Goal: Task Accomplishment & Management: Use online tool/utility

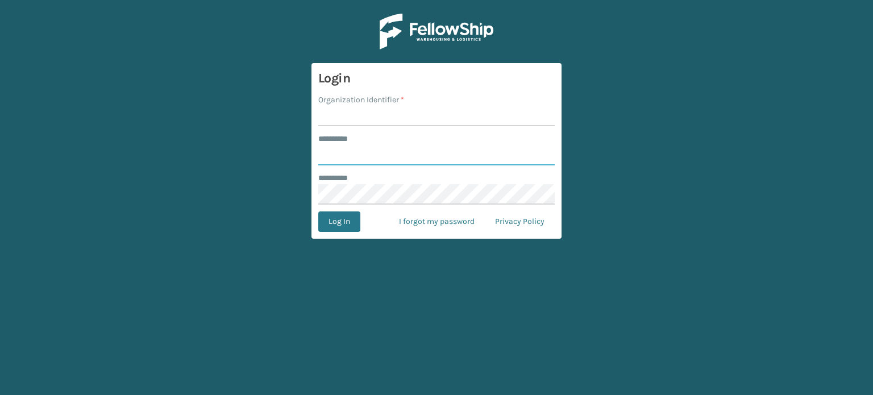
type input "*******"
click at [380, 114] on input "Organization Identifier *" at bounding box center [436, 116] width 236 height 20
type input "SuperAdminOrganization"
click at [342, 222] on button "Log In" at bounding box center [339, 221] width 42 height 20
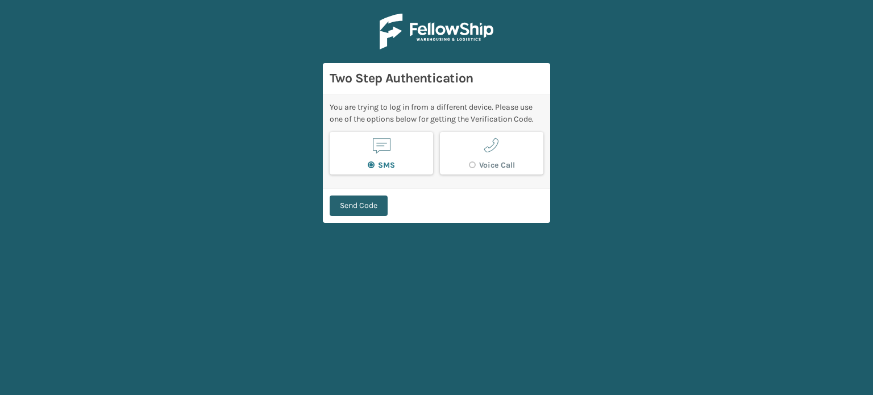
click at [354, 202] on button "Send Code" at bounding box center [359, 206] width 58 height 20
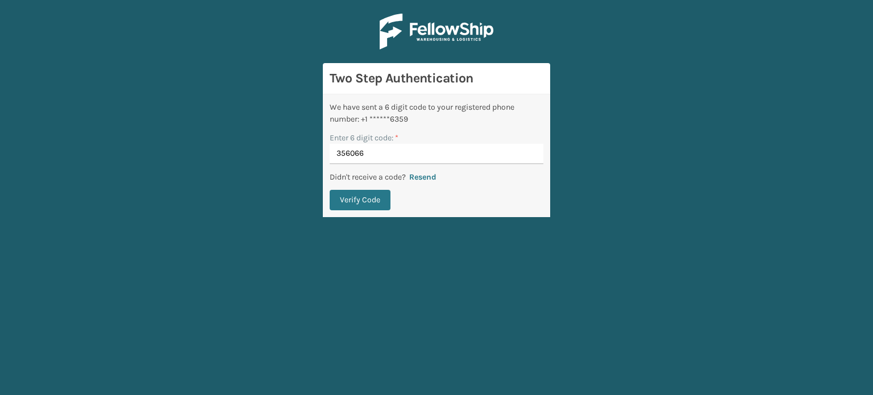
type input "356066"
click at [330, 190] on button "Verify Code" at bounding box center [360, 200] width 61 height 20
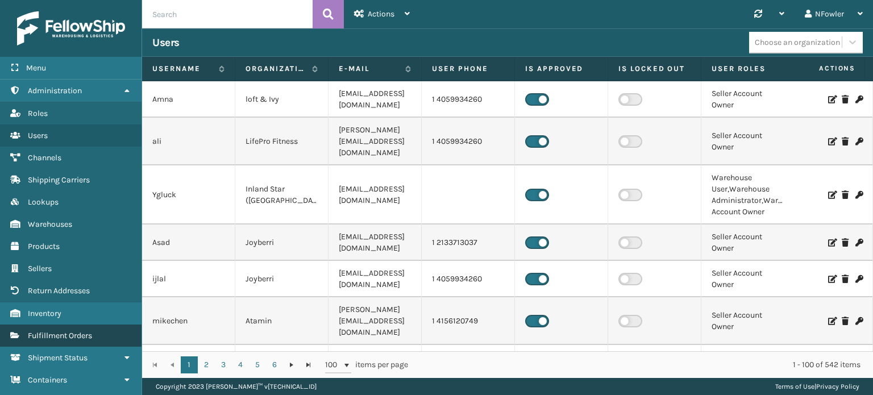
click at [89, 331] on span "Fulfillment Orders" at bounding box center [60, 336] width 64 height 10
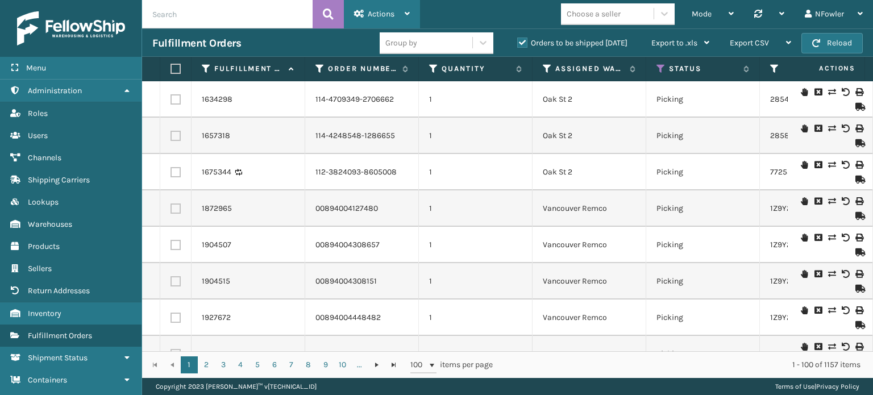
click at [402, 11] on div "Actions" at bounding box center [382, 14] width 56 height 28
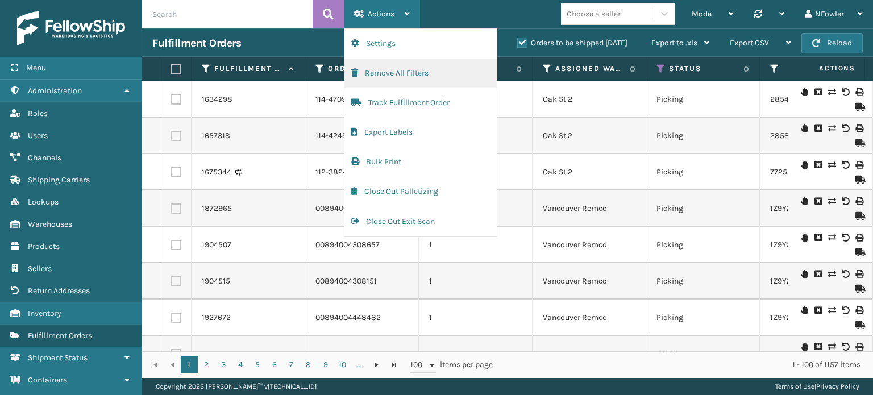
click at [391, 72] on button "Remove All Filters" at bounding box center [420, 74] width 152 height 30
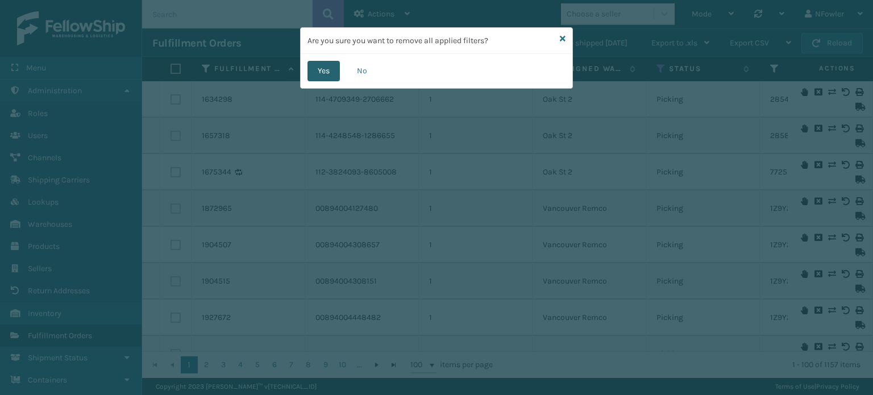
click at [327, 74] on button "Yes" at bounding box center [324, 71] width 32 height 20
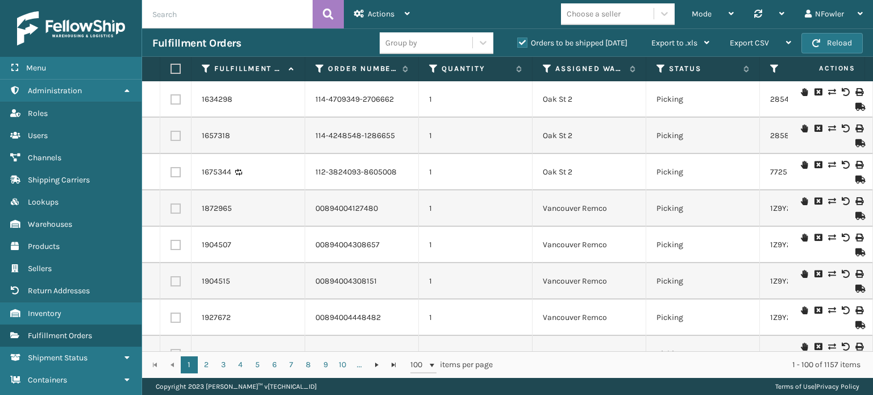
click at [528, 43] on label "Orders to be shipped [DATE]" at bounding box center [572, 43] width 110 height 10
click at [518, 43] on input "Orders to be shipped [DATE]" at bounding box center [517, 39] width 1 height 7
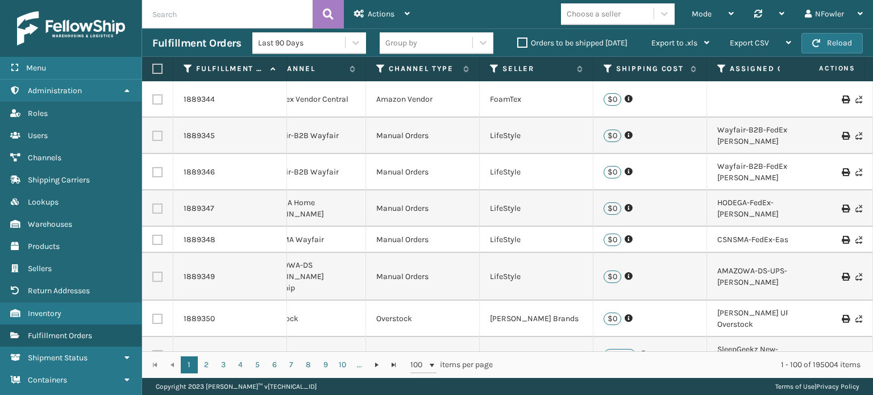
scroll to position [0, 964]
click at [491, 68] on icon at bounding box center [492, 69] width 9 height 10
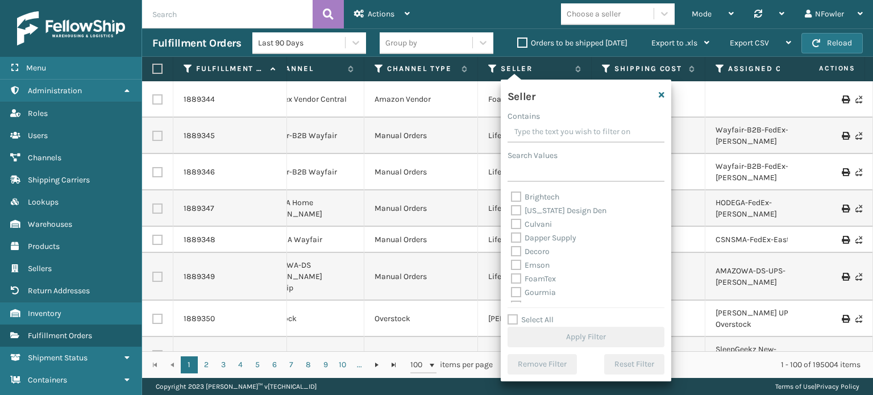
scroll to position [114, 0]
click at [542, 246] on label "Emson" at bounding box center [530, 245] width 39 height 10
click at [512, 246] on input "Emson" at bounding box center [511, 242] width 1 height 7
checkbox input "true"
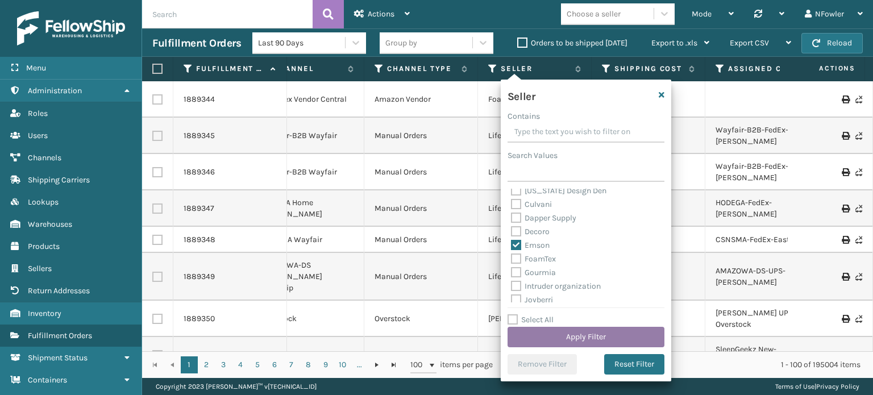
click at [589, 333] on button "Apply Filter" at bounding box center [586, 337] width 157 height 20
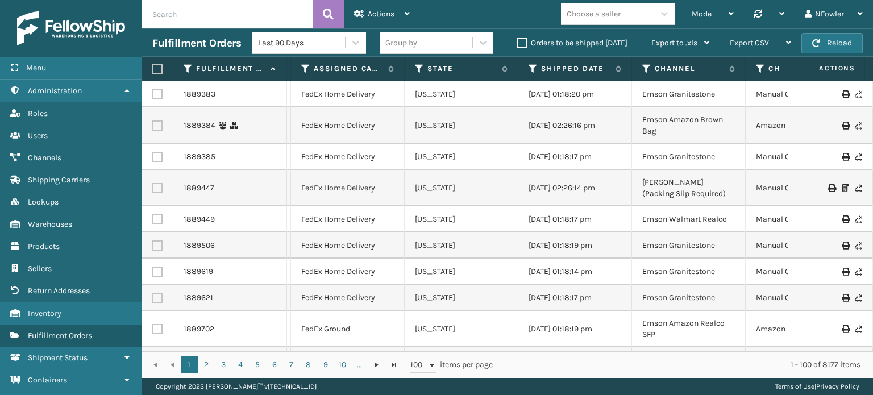
scroll to position [0, 632]
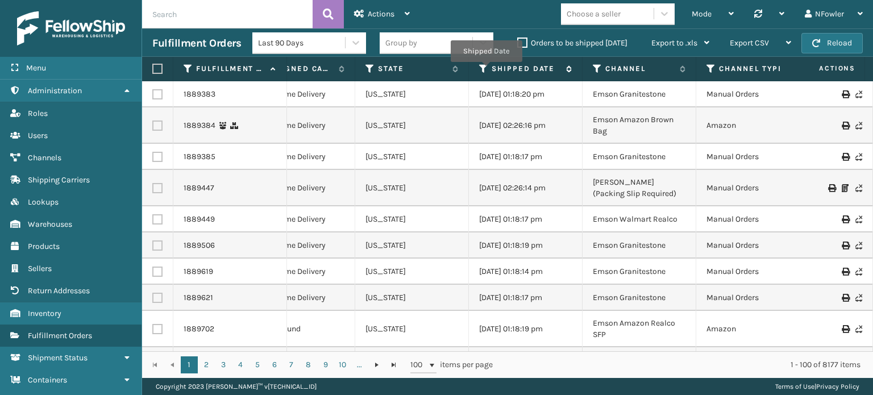
click at [483, 64] on icon at bounding box center [483, 69] width 9 height 10
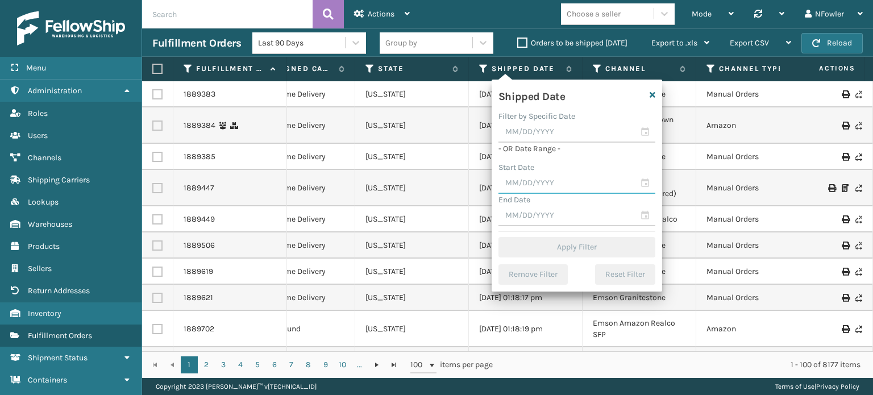
click at [647, 183] on input "text" at bounding box center [577, 183] width 157 height 20
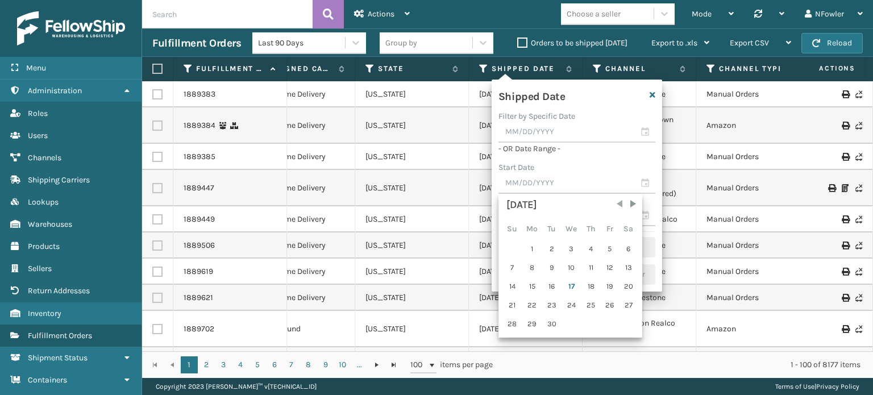
click at [618, 202] on span "Previous Month" at bounding box center [619, 203] width 11 height 11
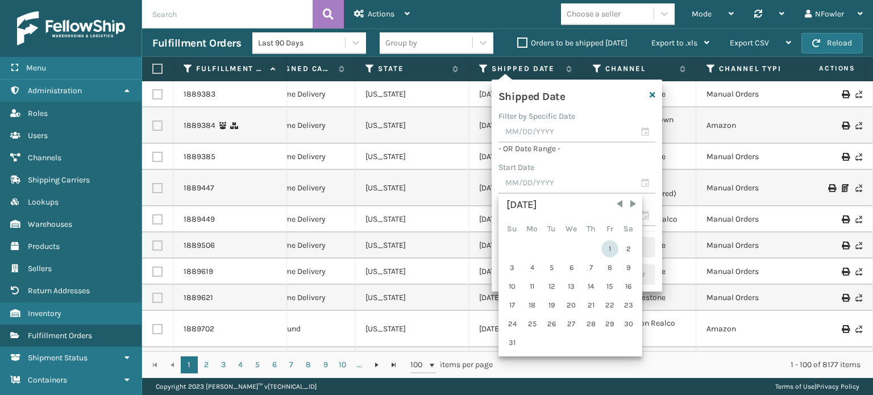
click at [609, 246] on div "1" at bounding box center [609, 248] width 17 height 17
type input "[DATE]"
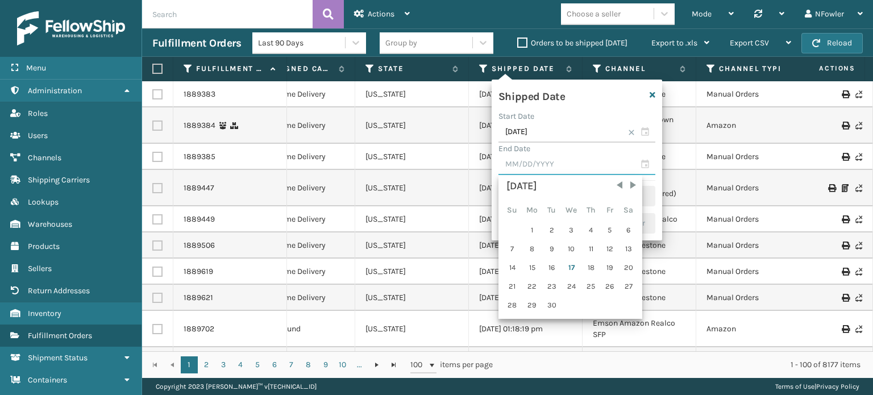
drag, startPoint x: 647, startPoint y: 160, endPoint x: 639, endPoint y: 175, distance: 16.3
click at [647, 160] on input "text" at bounding box center [577, 165] width 157 height 20
click at [617, 184] on span "Previous Month" at bounding box center [619, 185] width 11 height 11
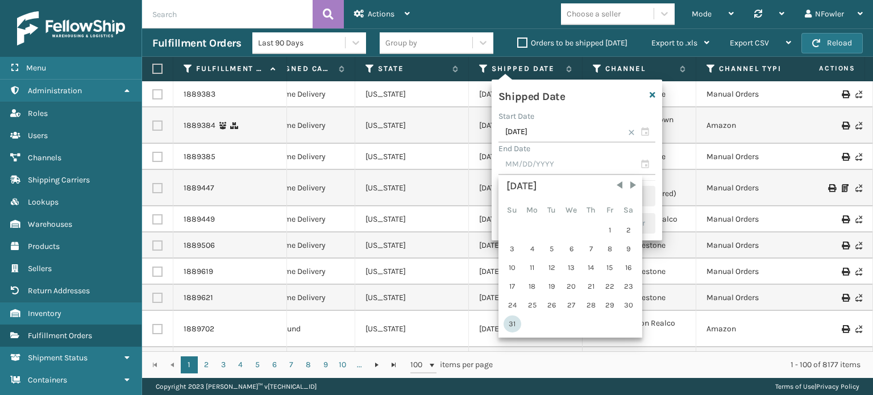
click at [509, 320] on div "31" at bounding box center [513, 323] width 18 height 17
type input "[DATE]"
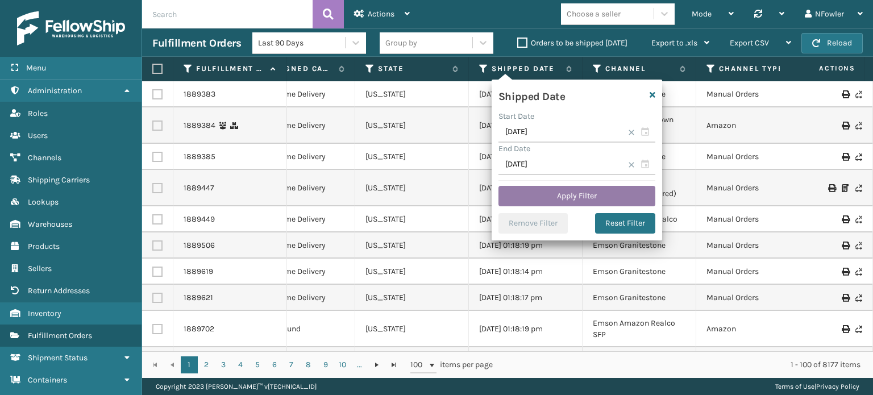
click at [582, 194] on button "Apply Filter" at bounding box center [577, 196] width 157 height 20
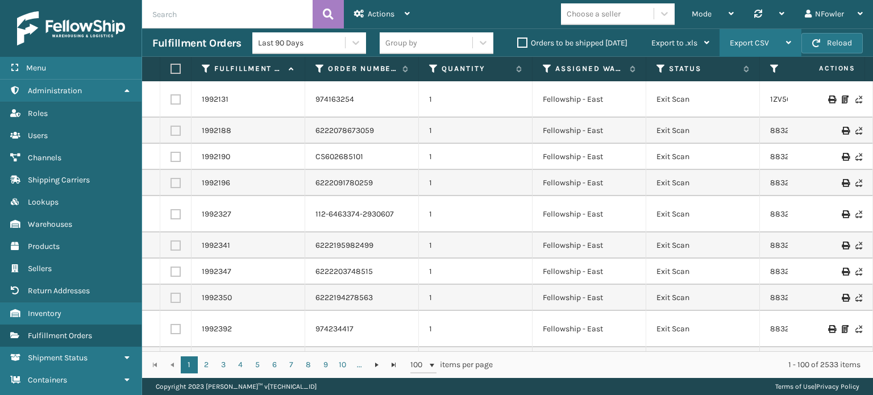
click at [748, 31] on div "Export CSV" at bounding box center [760, 43] width 61 height 28
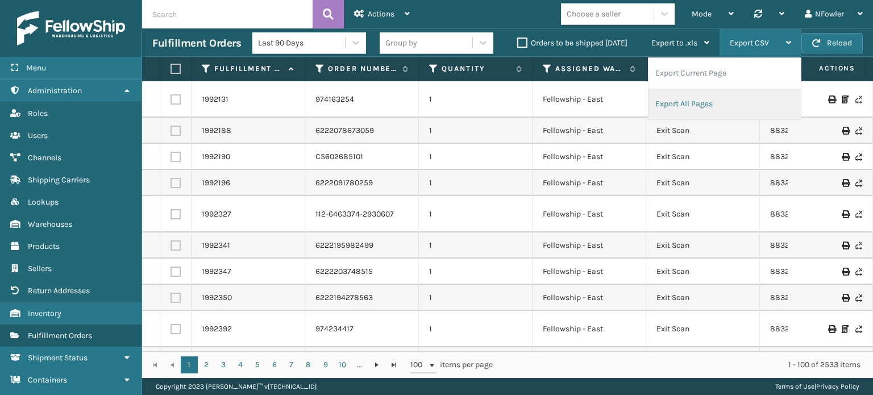
click at [716, 99] on li "Export All Pages" at bounding box center [725, 104] width 152 height 31
